Goal: Information Seeking & Learning: Learn about a topic

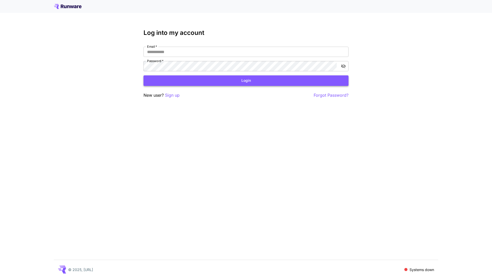
type input "**********"
click at [181, 85] on button "Login" at bounding box center [246, 80] width 205 height 11
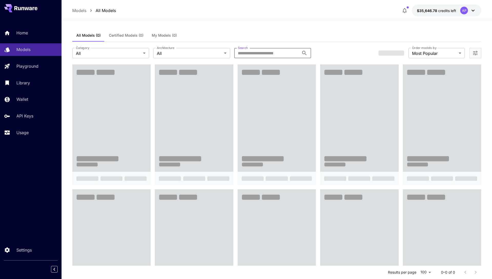
click at [279, 54] on input "Search" at bounding box center [266, 53] width 65 height 10
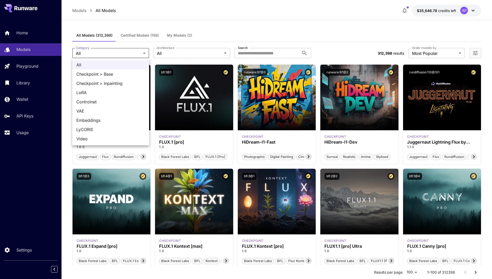
click at [97, 139] on span "Video" at bounding box center [110, 139] width 69 height 6
type input "*****"
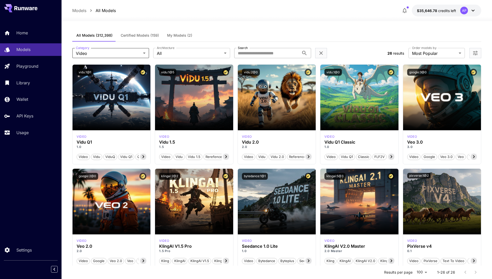
click at [272, 49] on input "Search" at bounding box center [266, 53] width 65 height 10
type input "*"
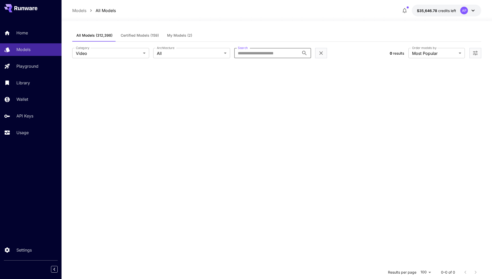
type input "*"
type input "***"
click at [285, 101] on section at bounding box center [276, 203] width 409 height 279
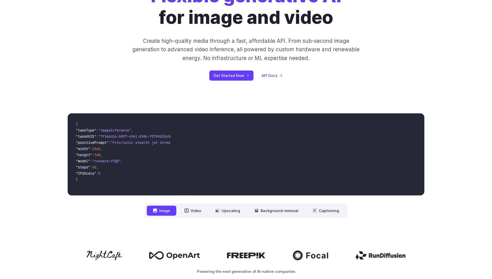
scroll to position [54, 0]
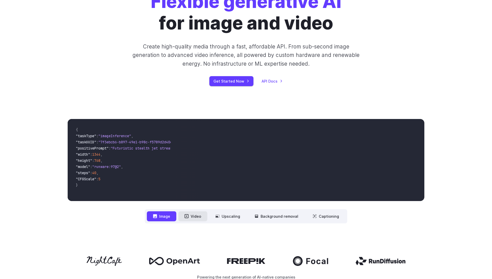
click at [199, 213] on button "Video" at bounding box center [192, 216] width 29 height 10
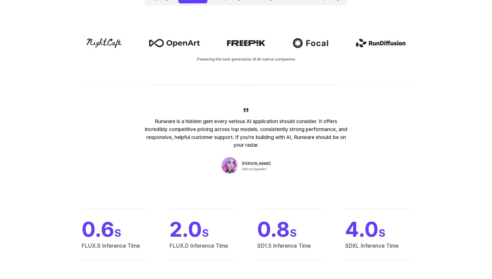
scroll to position [0, 0]
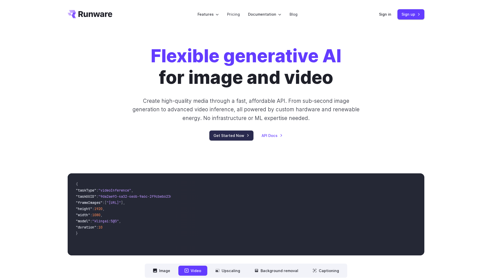
click at [235, 137] on link "Get Started Now" at bounding box center [232, 136] width 44 height 10
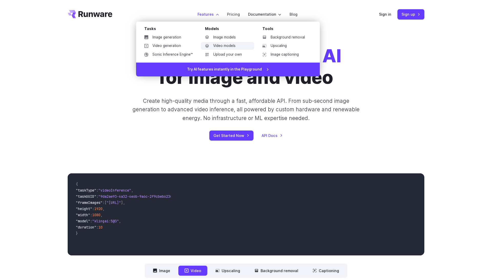
click at [224, 46] on link "Video models" at bounding box center [227, 46] width 53 height 8
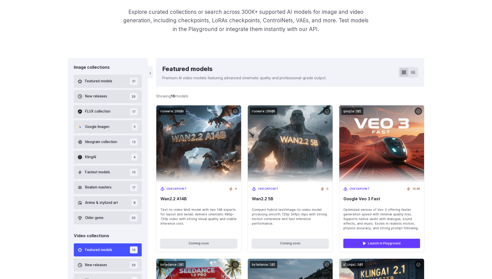
scroll to position [99, 0]
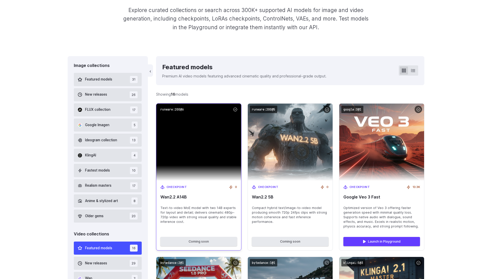
click at [173, 196] on span "Wan2.2 A14B" at bounding box center [199, 197] width 77 height 5
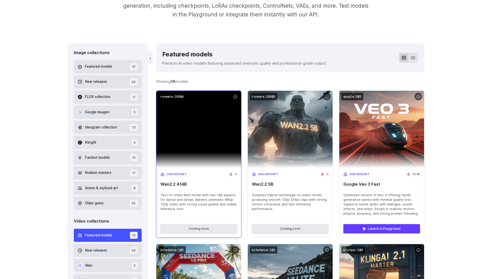
scroll to position [116, 0]
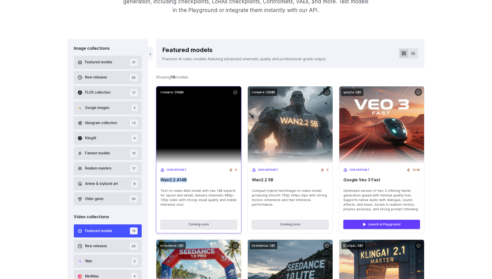
drag, startPoint x: 160, startPoint y: 180, endPoint x: 192, endPoint y: 181, distance: 32.3
click at [192, 181] on div "Checkpoint 0 Wan2.2 A14B Text-to-video MoE model with two 14B experts for layou…" at bounding box center [198, 190] width 85 height 52
click at [186, 181] on span "Wan2.2 A14B" at bounding box center [199, 179] width 77 height 5
drag, startPoint x: 160, startPoint y: 180, endPoint x: 175, endPoint y: 182, distance: 15.4
click at [175, 182] on div "Checkpoint 0 Wan2.2 A14B Text-to-video MoE model with two 14B experts for layou…" at bounding box center [198, 190] width 85 height 52
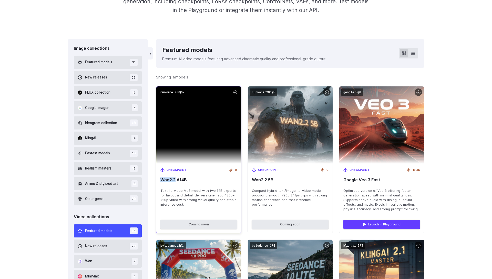
copy span "Wan2.2"
